Goal: Transaction & Acquisition: Purchase product/service

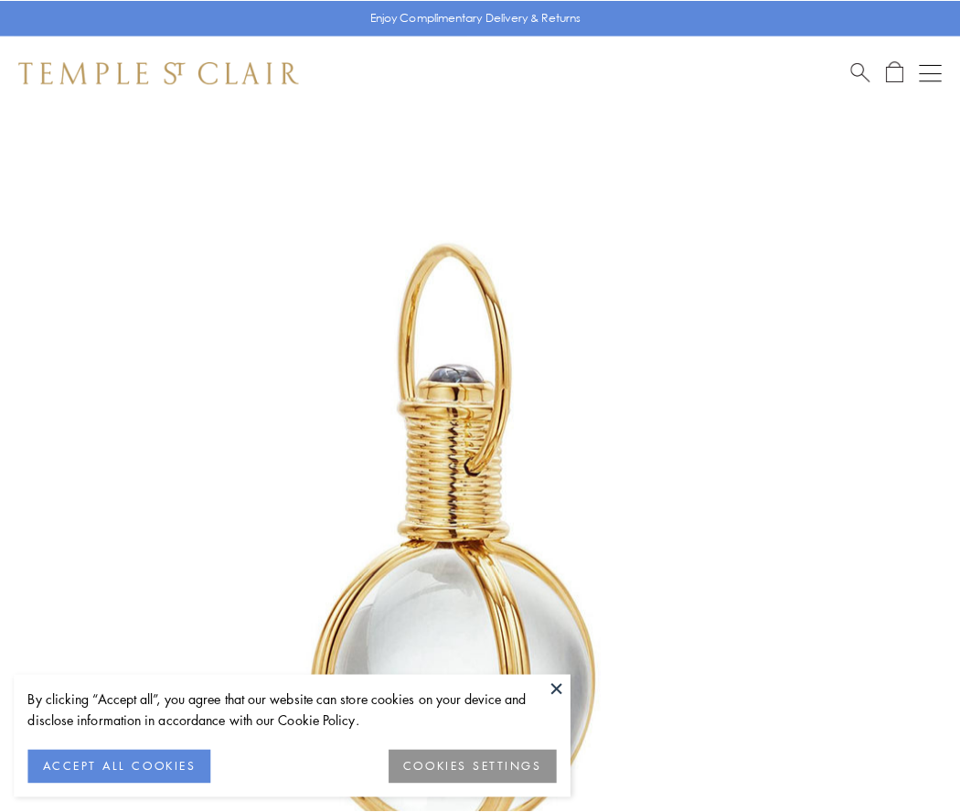
scroll to position [477, 0]
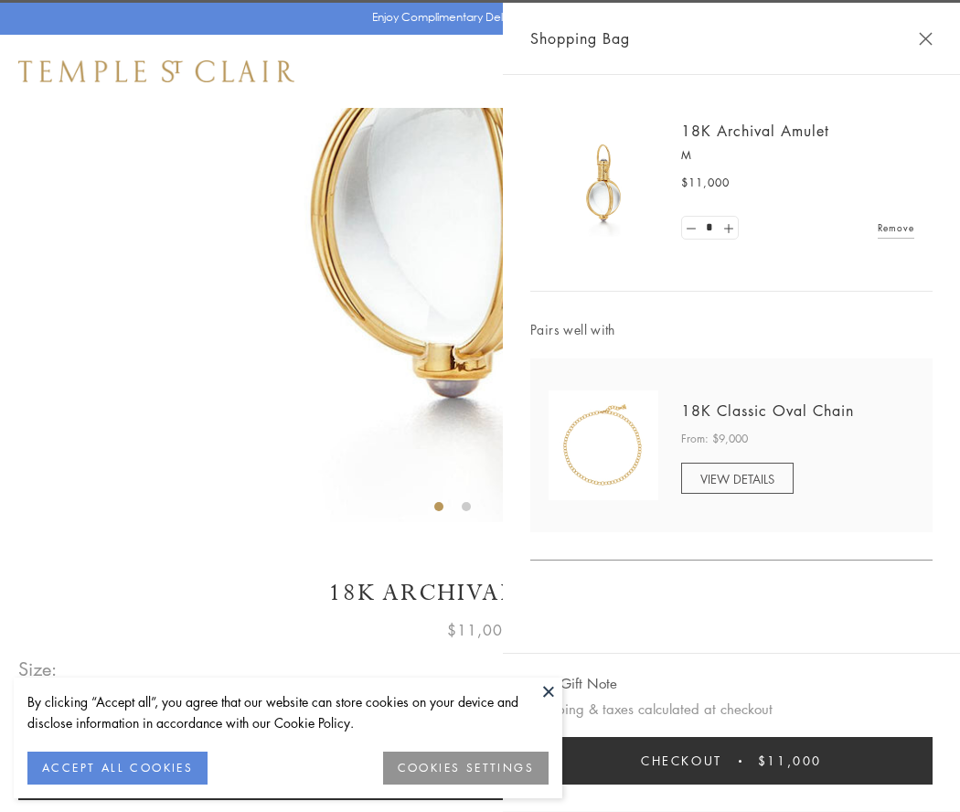
click at [731, 761] on button "Checkout $11,000" at bounding box center [731, 761] width 402 height 48
